Goal: Transaction & Acquisition: Subscribe to service/newsletter

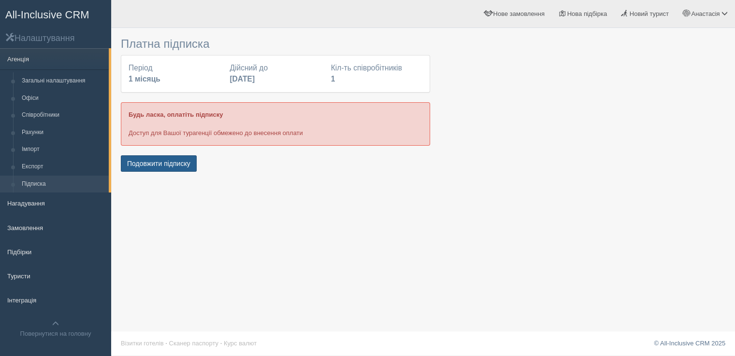
click at [131, 160] on button "Подовжити підписку" at bounding box center [159, 164] width 76 height 16
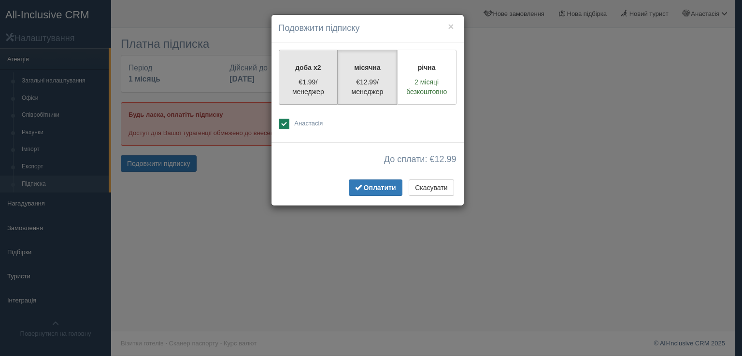
click at [297, 91] on p "€1.99/менеджер" at bounding box center [308, 86] width 47 height 19
radio input "true"
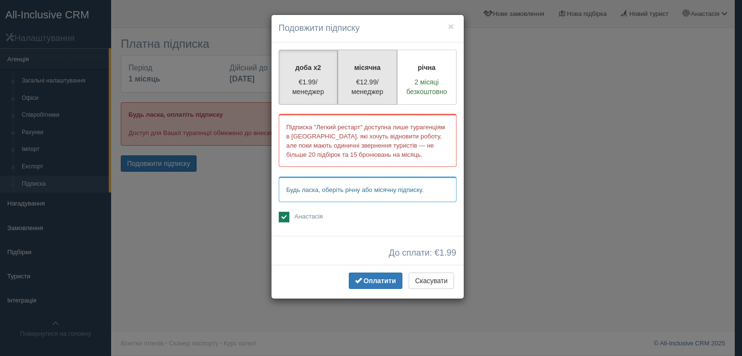
click at [358, 87] on p "€12.99/менеджер" at bounding box center [367, 86] width 47 height 19
radio input "true"
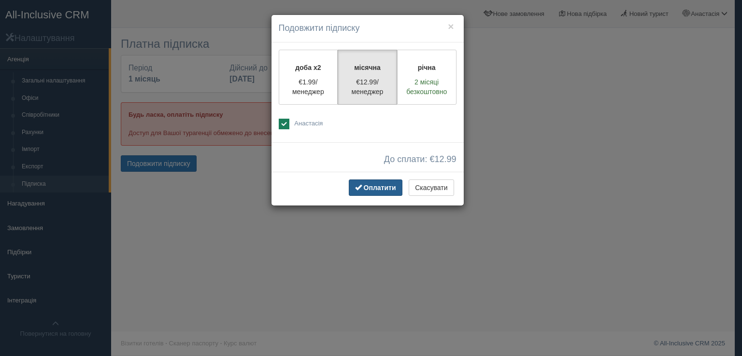
click at [379, 191] on span "Оплатити" at bounding box center [380, 188] width 32 height 8
